Goal: Transaction & Acquisition: Purchase product/service

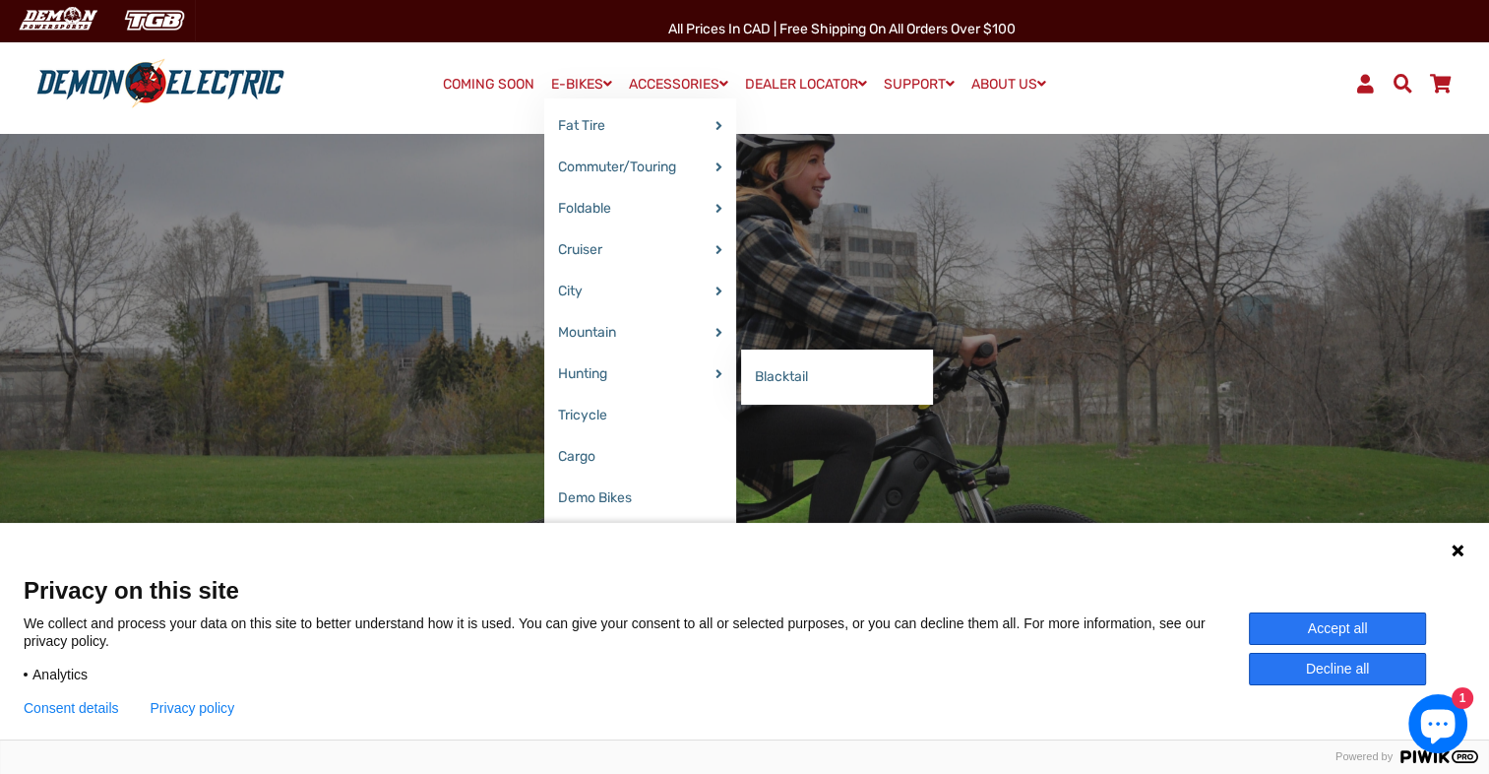
click at [744, 366] on link "Blacktail" at bounding box center [837, 376] width 192 height 41
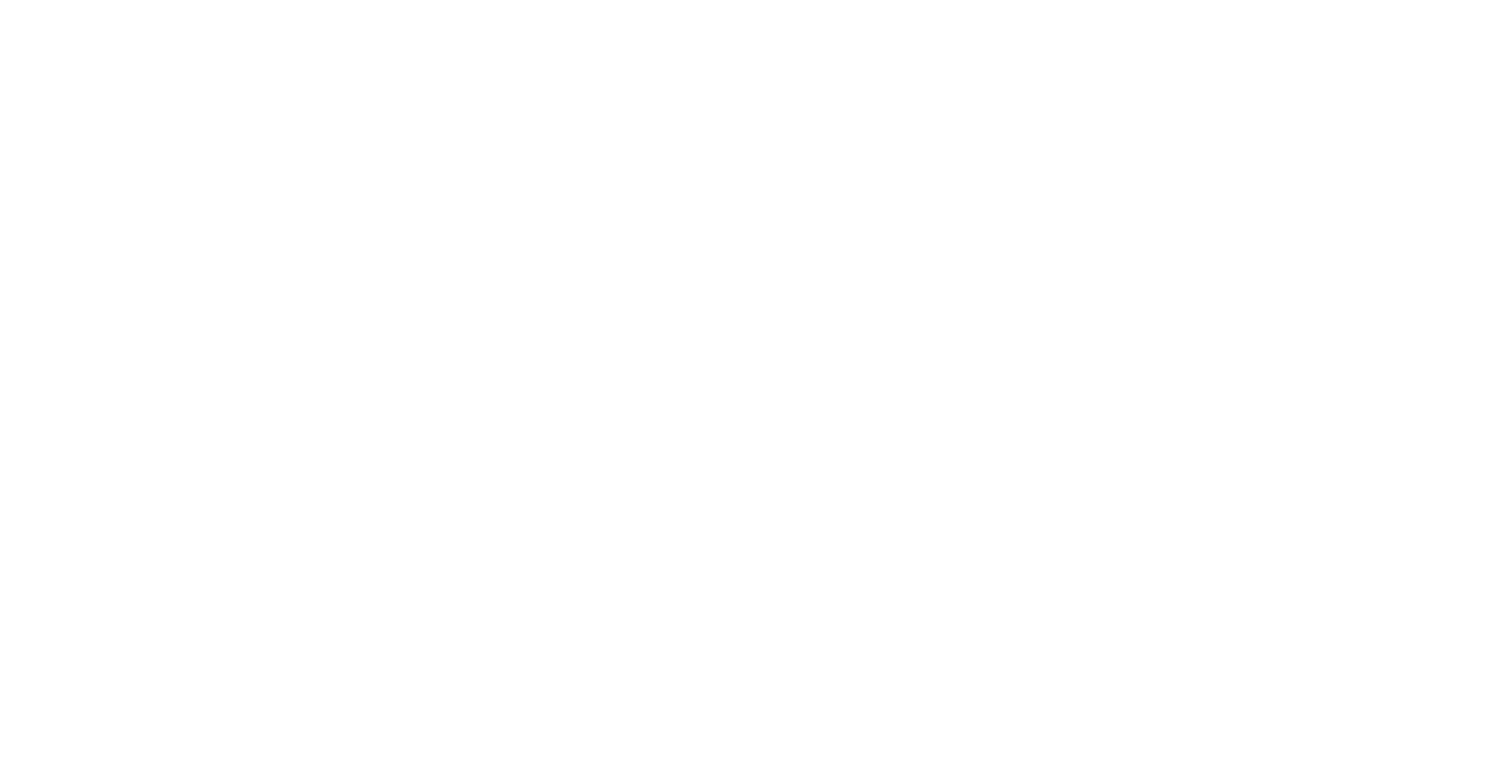
select select "******"
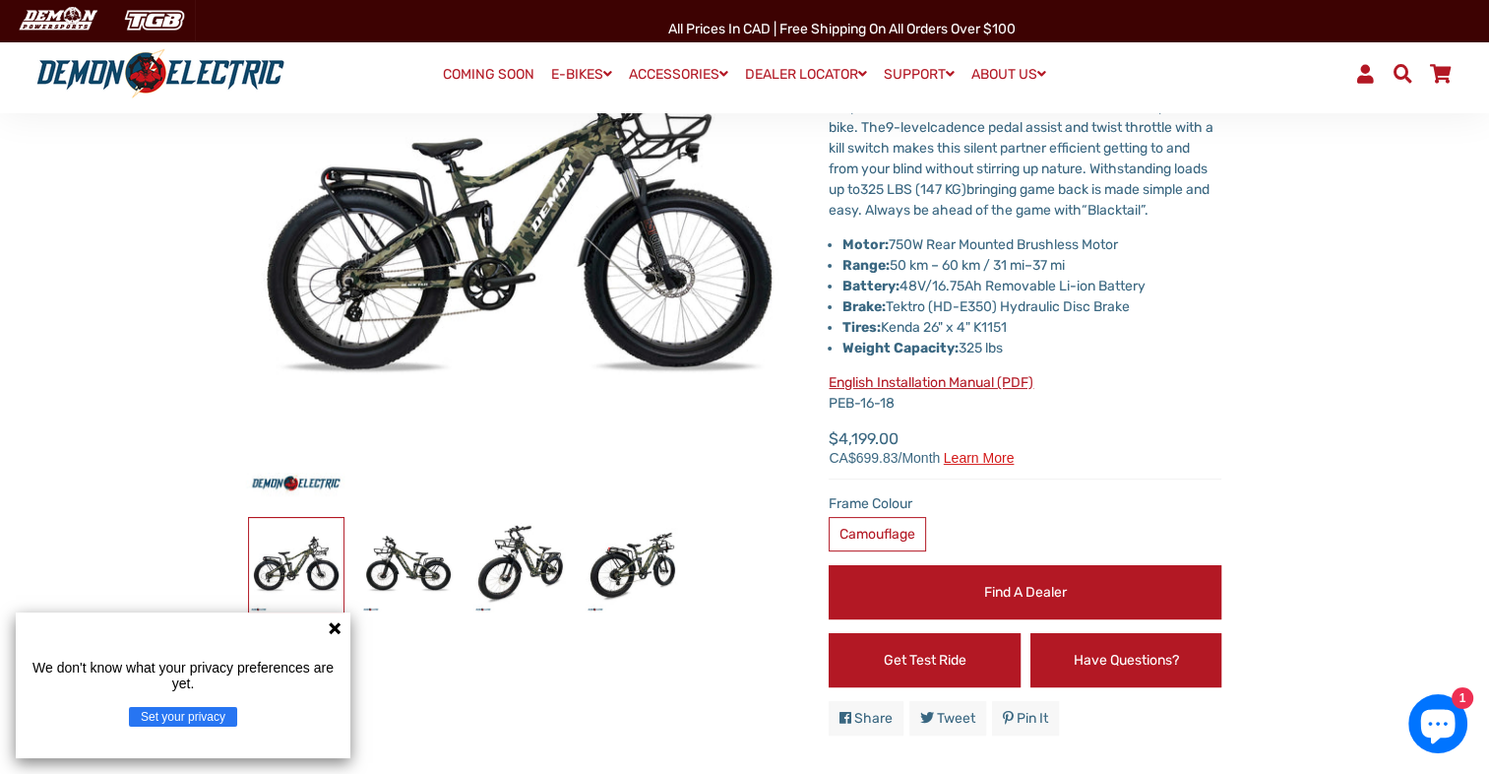
scroll to position [394, 0]
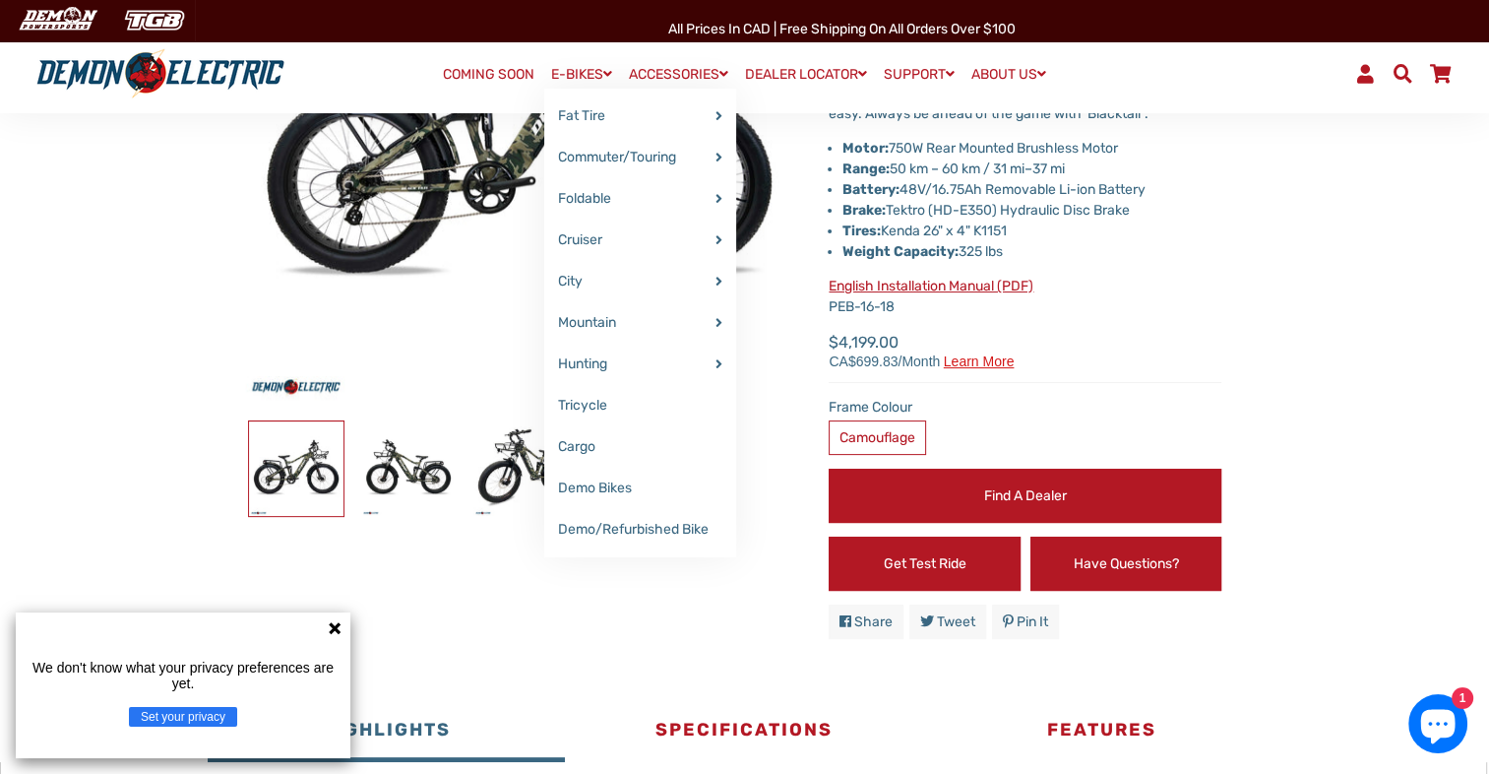
click at [610, 446] on link "Cargo" at bounding box center [640, 446] width 192 height 41
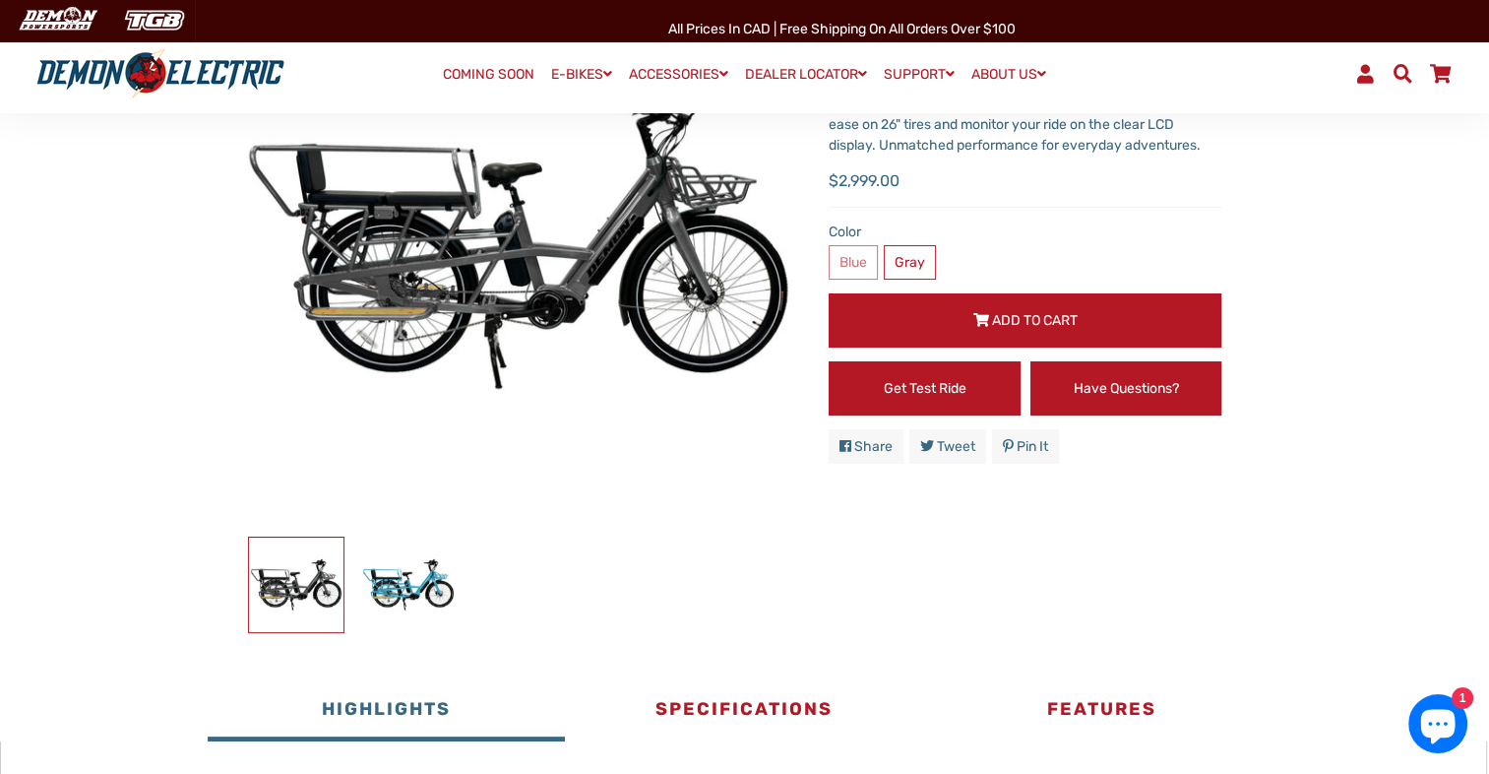
scroll to position [295, 0]
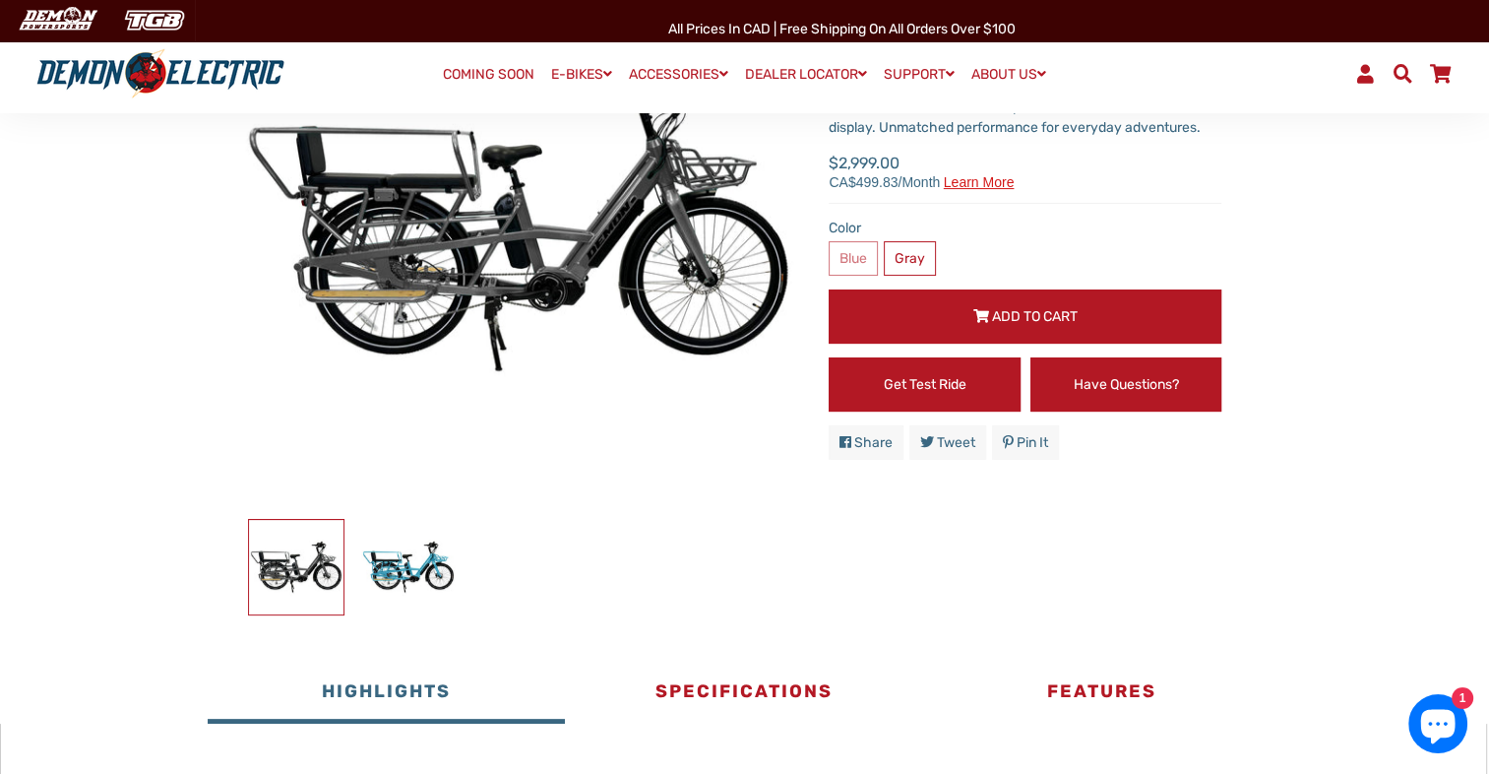
click at [1021, 308] on span "Add to Cart" at bounding box center [1035, 316] width 86 height 17
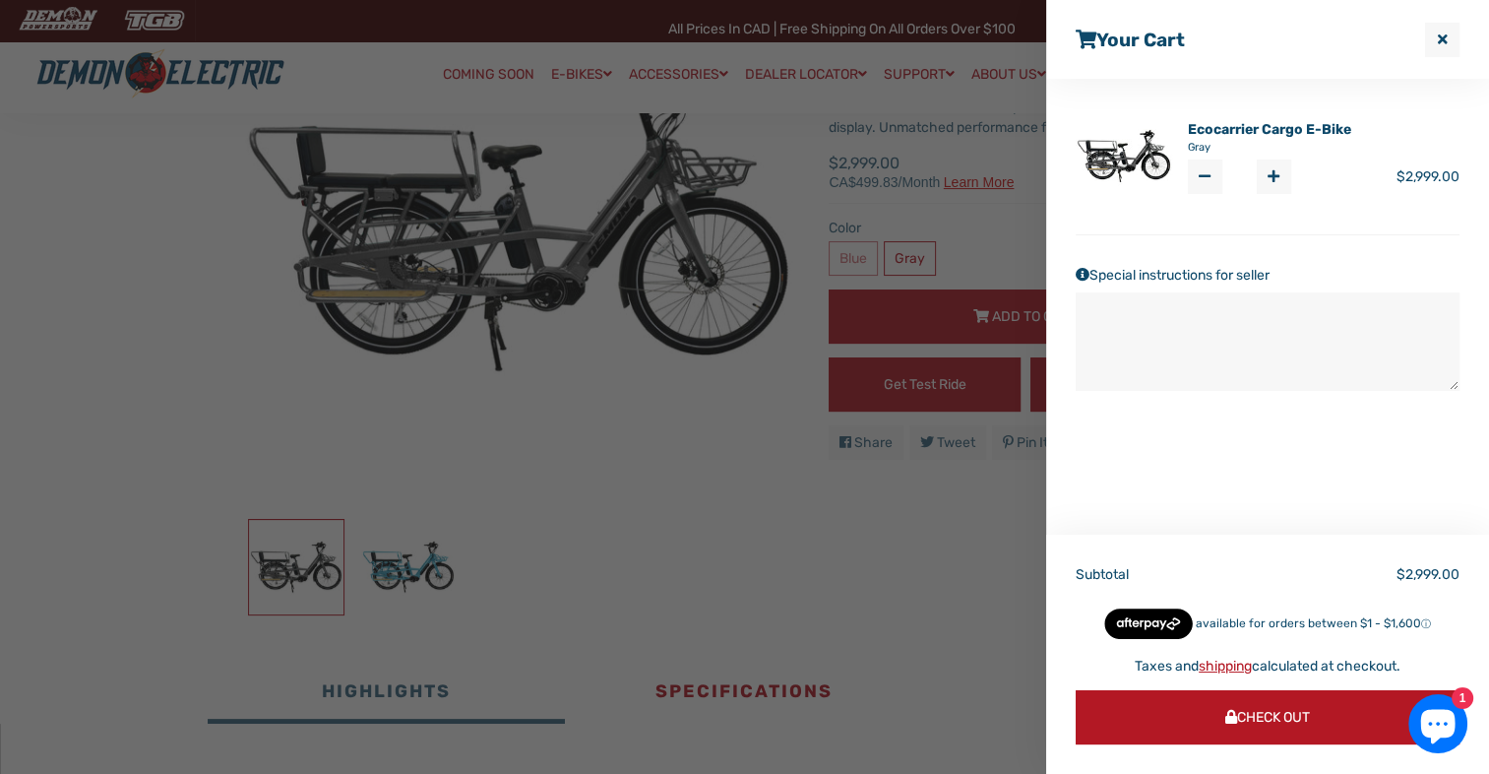
click at [1310, 715] on span "Check Out" at bounding box center [1267, 717] width 85 height 17
